Goal: Task Accomplishment & Management: Complete application form

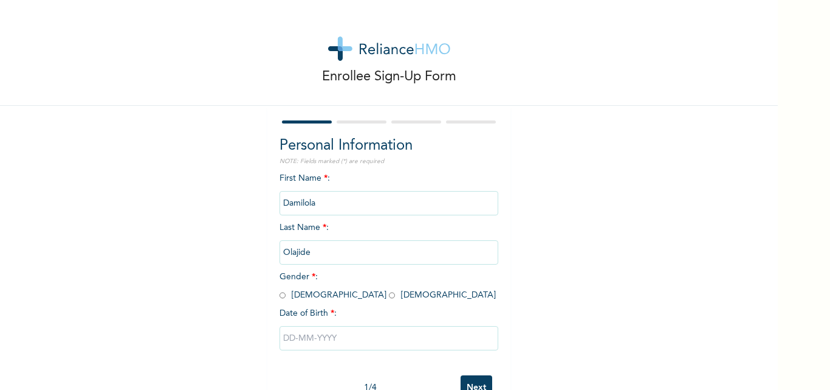
scroll to position [38, 0]
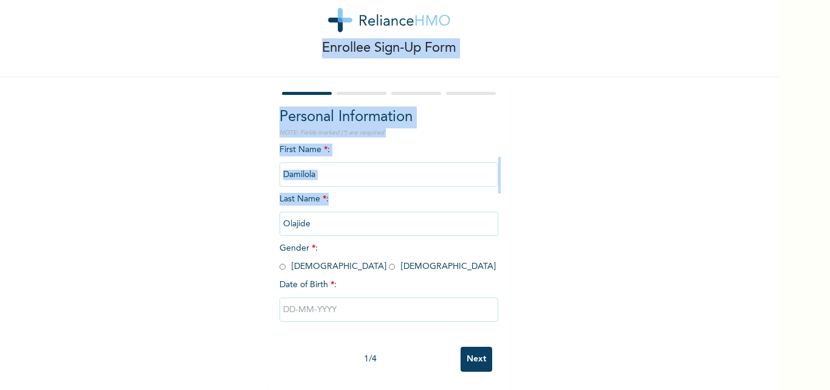
drag, startPoint x: 249, startPoint y: 10, endPoint x: 340, endPoint y: 204, distance: 215.0
click at [340, 204] on div "Enrollee Sign-Up Form Personal Information NOTE: Fields marked (*) are required…" at bounding box center [389, 180] width 778 height 418
click at [389, 261] on input "radio" at bounding box center [392, 267] width 6 height 12
radio input "true"
click at [389, 261] on input "radio" at bounding box center [392, 267] width 6 height 12
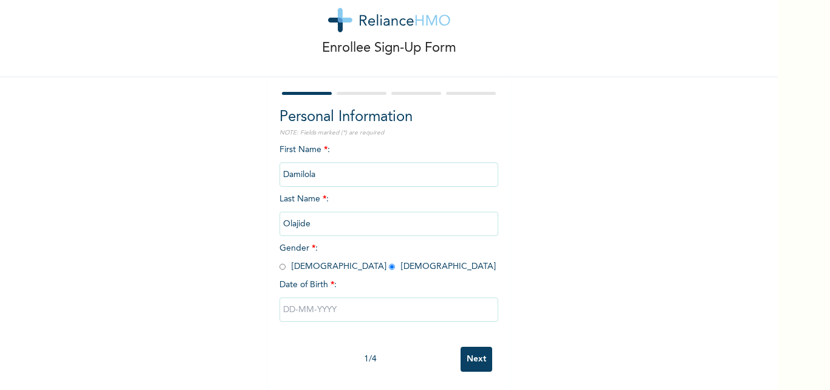
click at [296, 297] on input "text" at bounding box center [389, 309] width 219 height 24
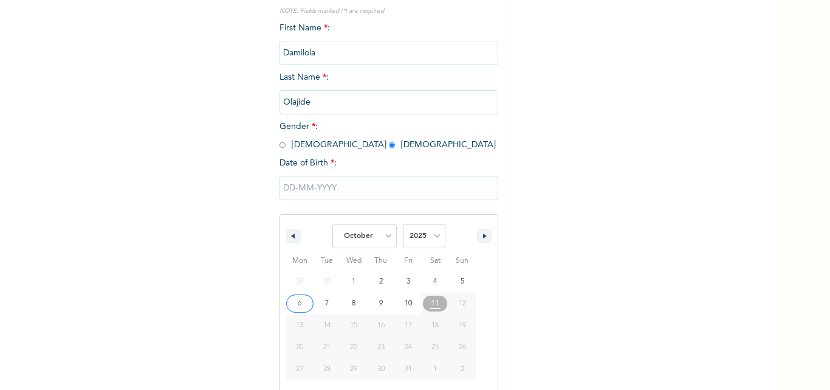
scroll to position [163, 0]
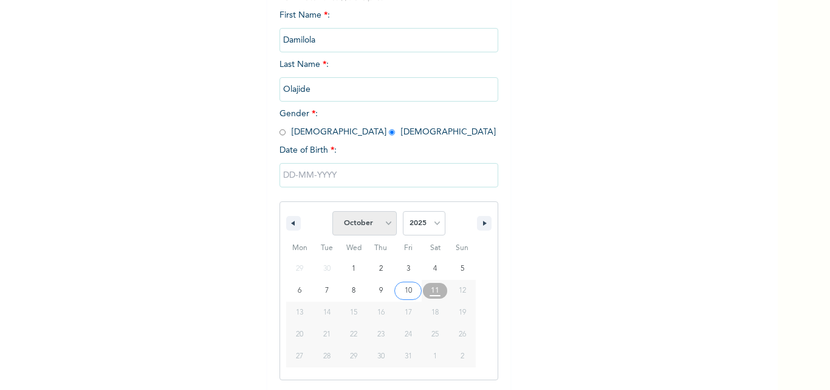
click at [389, 221] on select "January February March April May June July August September October November De…" at bounding box center [364, 223] width 64 height 24
select select "2"
click at [332, 211] on select "January February March April May June July August September October November De…" at bounding box center [364, 223] width 64 height 24
click at [431, 219] on select "2025 2024 2023 2022 2021 2020 2019 2018 2017 2016 2015 2014 2013 2012 2011 2010…" at bounding box center [424, 223] width 43 height 24
select select "2003"
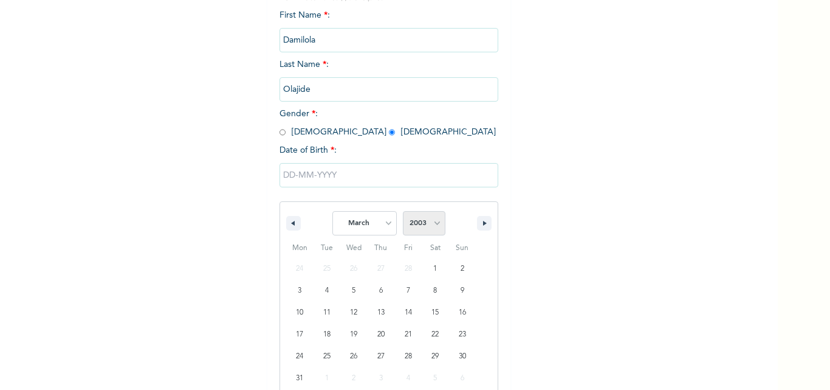
click at [403, 211] on select "2025 2024 2023 2022 2021 2020 2019 2018 2017 2016 2015 2014 2013 2012 2011 2010…" at bounding box center [424, 223] width 43 height 24
type input "[DATE]"
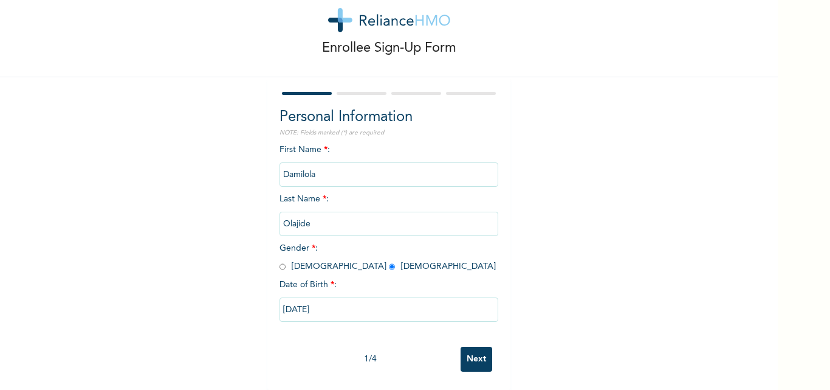
click at [463, 352] on input "Next" at bounding box center [477, 358] width 32 height 25
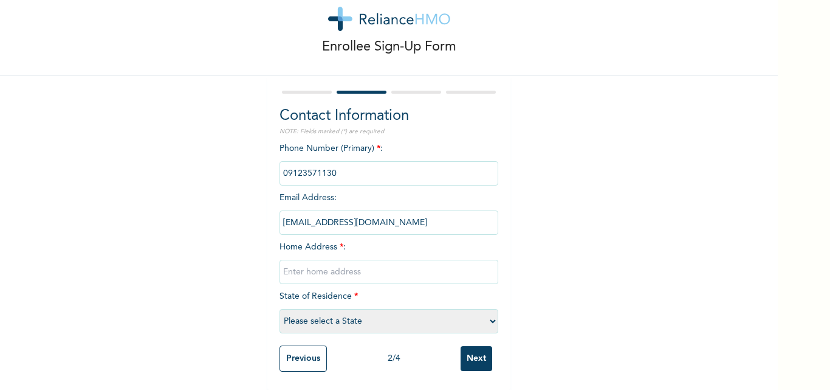
click at [466, 349] on input "Next" at bounding box center [477, 358] width 32 height 25
type input "[STREET_ADDRESS]"
click at [289, 312] on select "Please select a State [PERSON_NAME] (FCT) [PERSON_NAME] Ibom [GEOGRAPHIC_DATA] …" at bounding box center [389, 321] width 219 height 24
select select "25"
click at [280, 309] on select "Please select a State [PERSON_NAME] (FCT) [PERSON_NAME] Ibom [GEOGRAPHIC_DATA] …" at bounding box center [389, 321] width 219 height 24
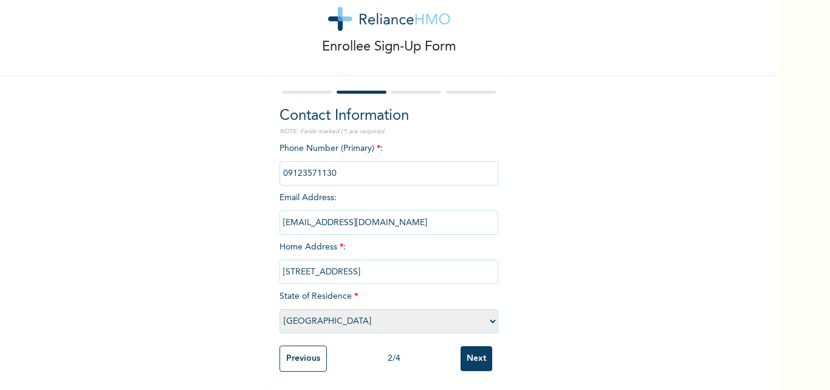
click at [474, 347] on input "Next" at bounding box center [477, 358] width 32 height 25
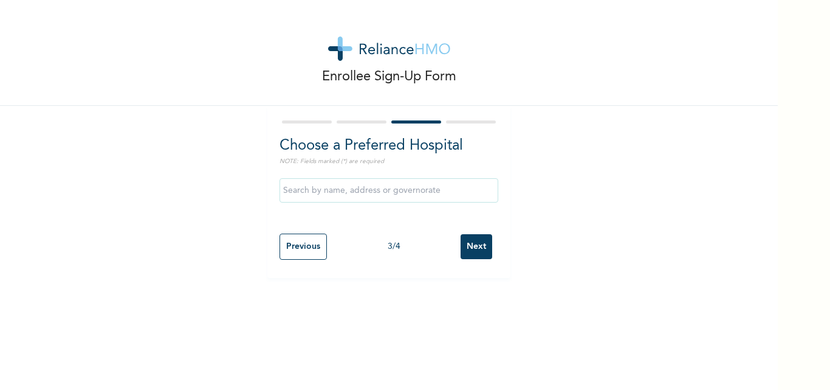
scroll to position [0, 0]
click at [361, 188] on input "text" at bounding box center [389, 190] width 219 height 24
click at [453, 185] on input "text" at bounding box center [389, 190] width 219 height 24
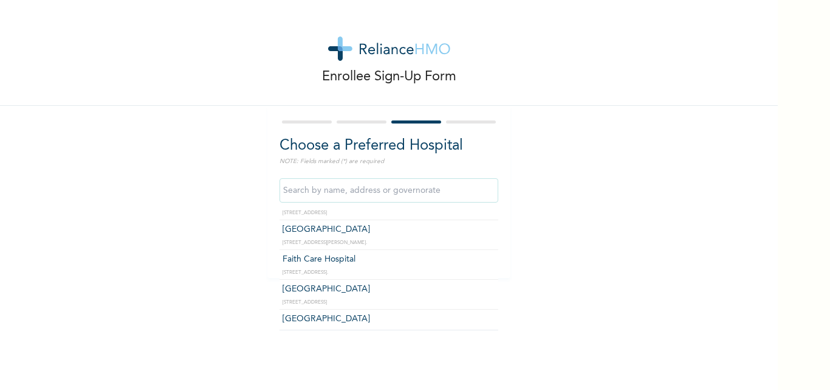
scroll to position [317, 0]
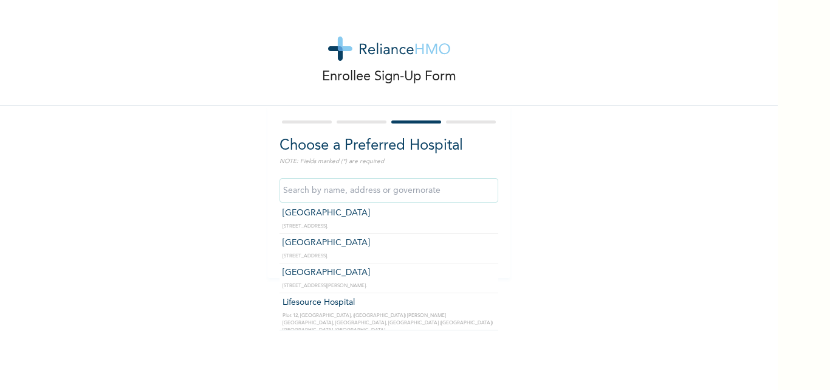
type input "[GEOGRAPHIC_DATA]"
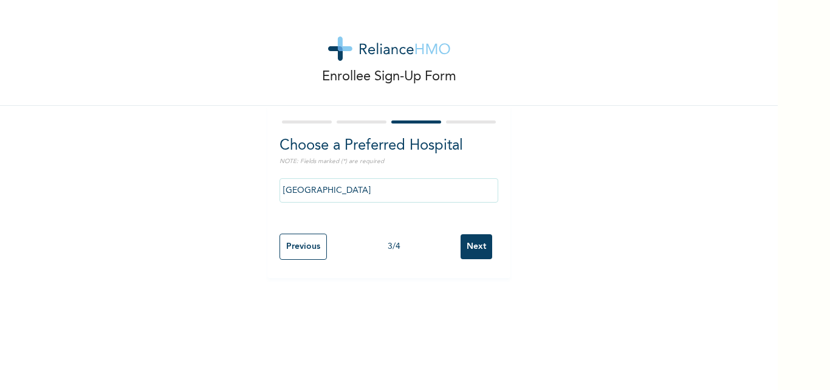
click at [479, 240] on input "Next" at bounding box center [477, 246] width 32 height 25
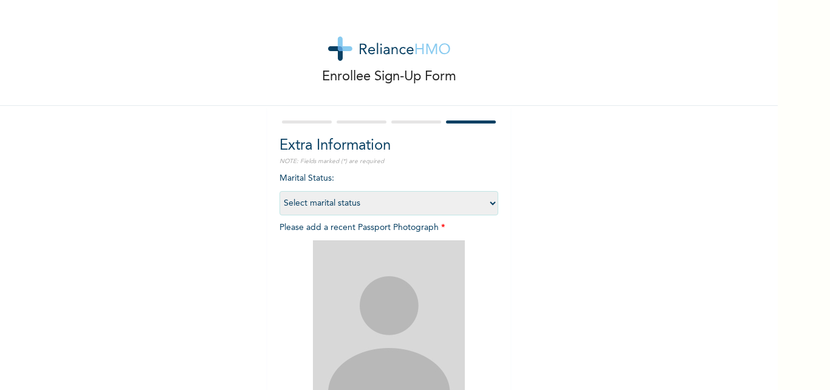
click at [485, 204] on select "Select marital status [DEMOGRAPHIC_DATA] Married [DEMOGRAPHIC_DATA] Widow/[DEMO…" at bounding box center [389, 203] width 219 height 24
select select "1"
click at [280, 191] on select "Select marital status [DEMOGRAPHIC_DATA] Married [DEMOGRAPHIC_DATA] Widow/[DEMO…" at bounding box center [389, 203] width 219 height 24
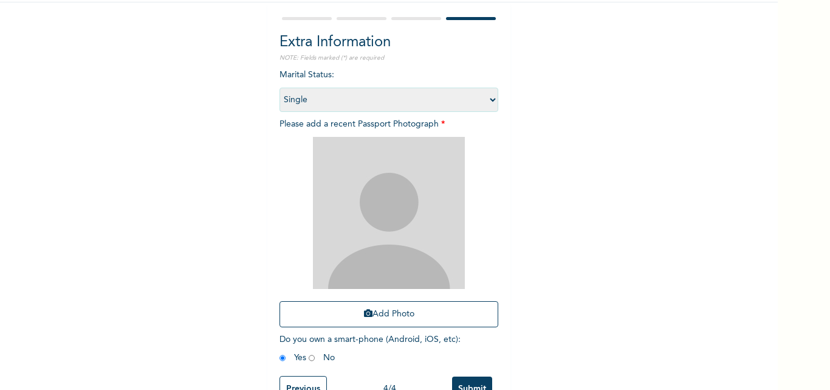
scroll to position [143, 0]
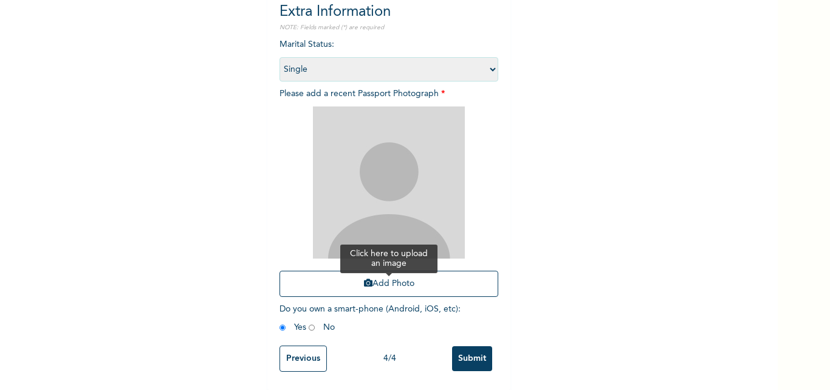
click at [409, 272] on button "Add Photo" at bounding box center [389, 283] width 219 height 26
click at [309, 321] on input "radio" at bounding box center [312, 327] width 6 height 12
radio input "true"
click at [280, 321] on input "radio" at bounding box center [283, 327] width 6 height 12
radio input "true"
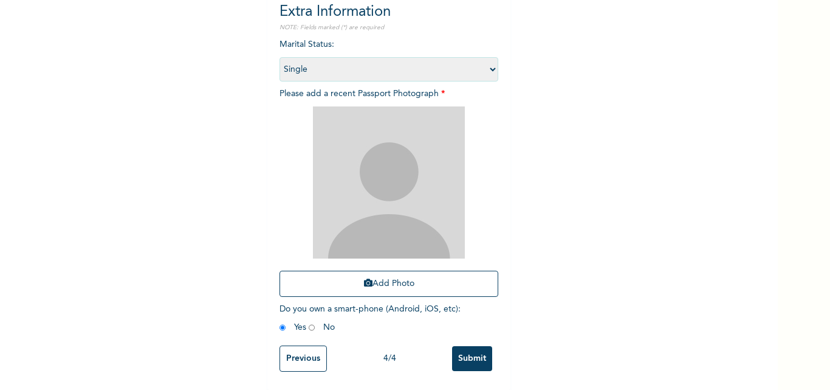
click at [309, 321] on input "radio" at bounding box center [312, 327] width 6 height 12
radio input "true"
click at [350, 286] on button "Add Photo" at bounding box center [389, 283] width 219 height 26
click at [280, 321] on input "radio" at bounding box center [283, 327] width 6 height 12
radio input "true"
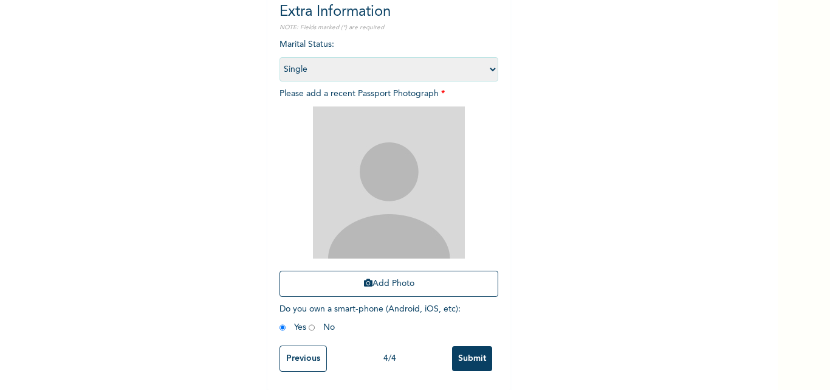
click at [352, 182] on img at bounding box center [389, 182] width 152 height 152
click at [369, 270] on button "Add Photo" at bounding box center [389, 283] width 219 height 26
